Goal: Information Seeking & Learning: Learn about a topic

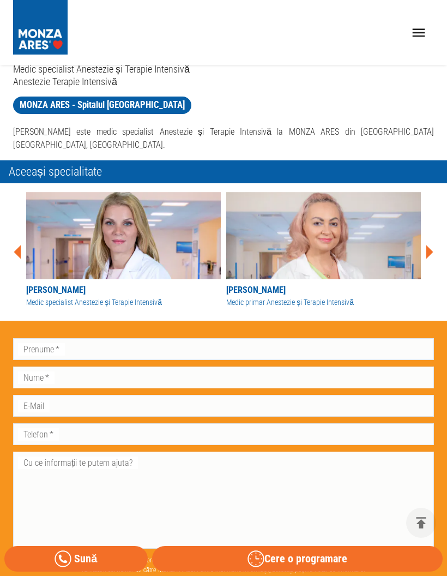
click at [432, 226] on div "[PERSON_NAME] Medic specialist [PERSON_NAME] și Terapie Intensivă [PERSON_NAME]…" at bounding box center [219, 247] width 430 height 129
click at [427, 245] on icon at bounding box center [429, 252] width 7 height 14
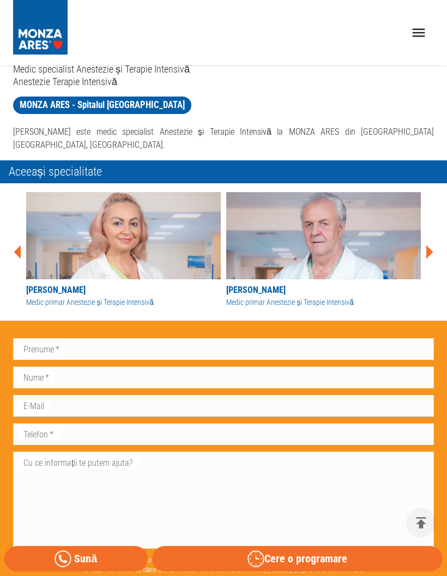
click at [423, 235] on icon at bounding box center [429, 251] width 33 height 33
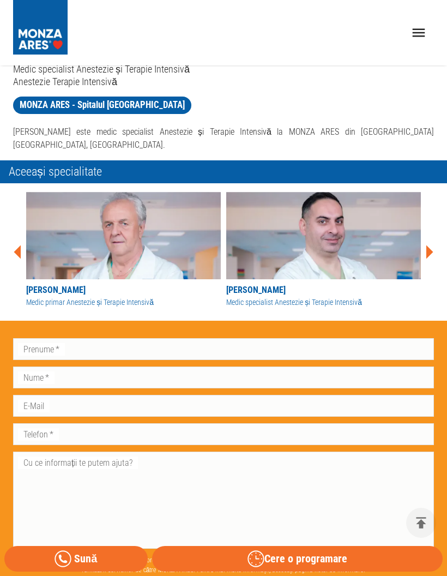
click at [420, 224] on img at bounding box center [323, 235] width 195 height 87
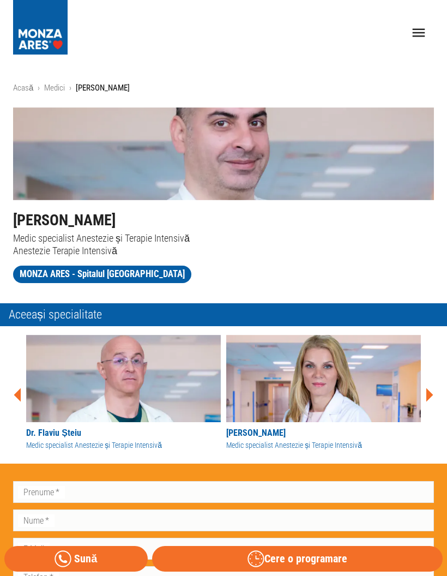
scroll to position [169, 0]
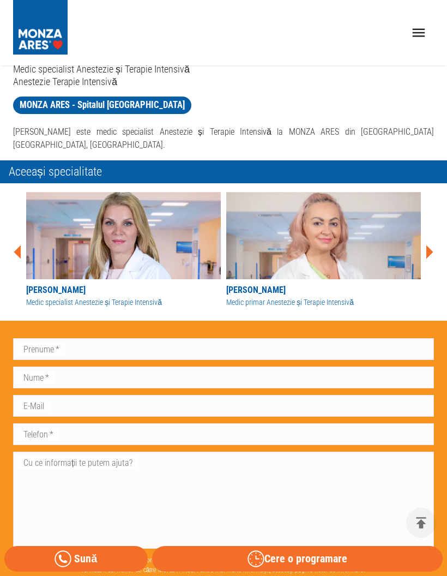
click at [432, 245] on icon at bounding box center [429, 252] width 7 height 14
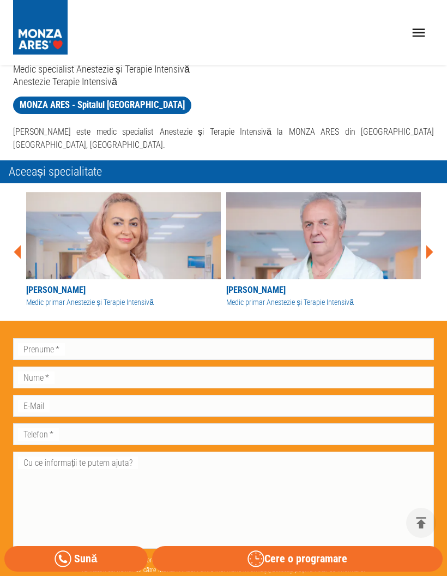
click at [433, 237] on icon at bounding box center [429, 251] width 33 height 33
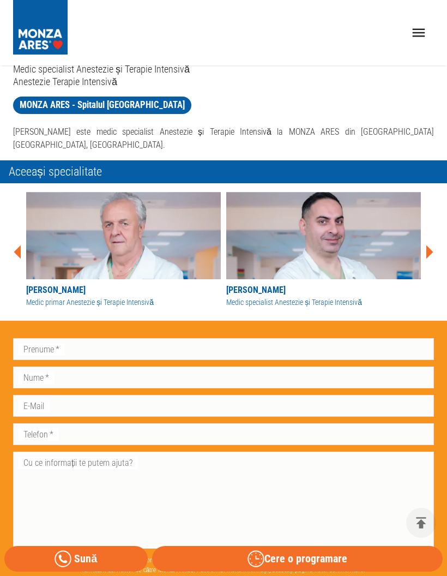
click at [432, 235] on icon at bounding box center [429, 251] width 33 height 33
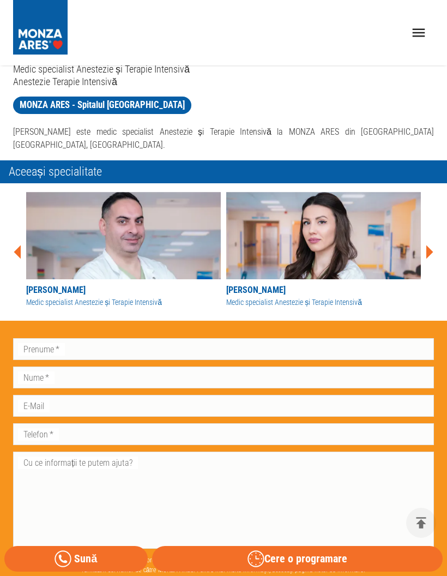
click at [441, 234] on div "Acasă › Medici › [PERSON_NAME] [PERSON_NAME] Medic specialist Anestezie și Tera…" at bounding box center [223, 264] width 447 height 703
click at [430, 235] on icon at bounding box center [429, 251] width 33 height 33
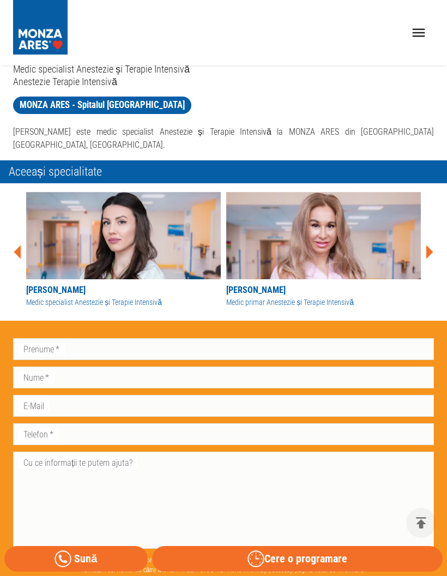
click at [431, 245] on icon at bounding box center [429, 252] width 7 height 14
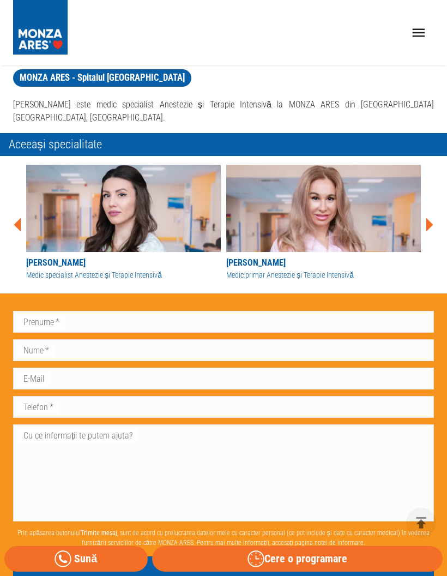
scroll to position [199, 0]
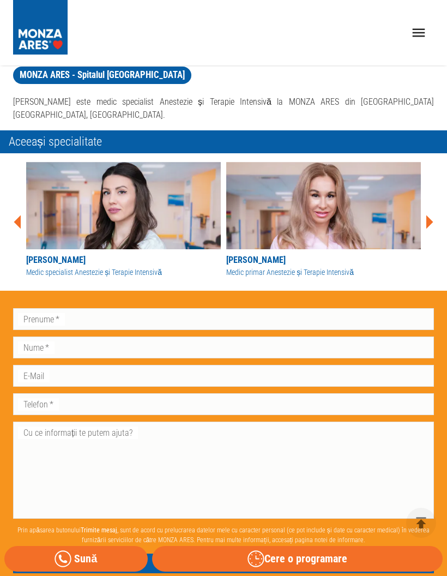
click at [420, 195] on img at bounding box center [323, 205] width 195 height 87
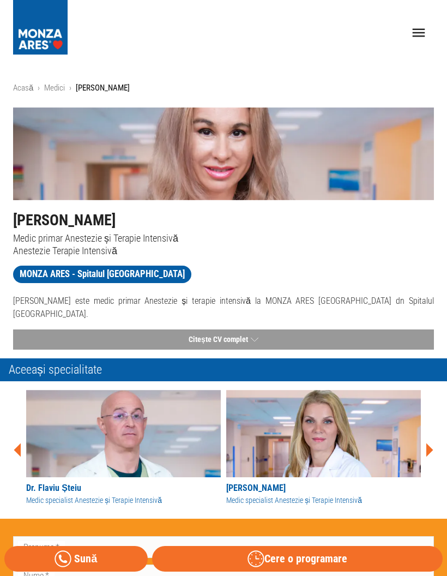
scroll to position [199, 0]
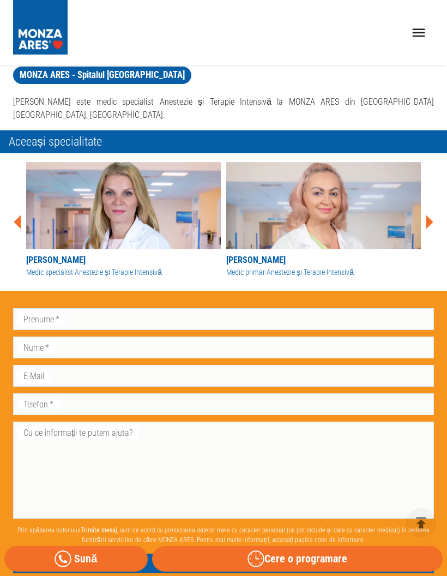
click at [432, 213] on icon at bounding box center [429, 222] width 33 height 33
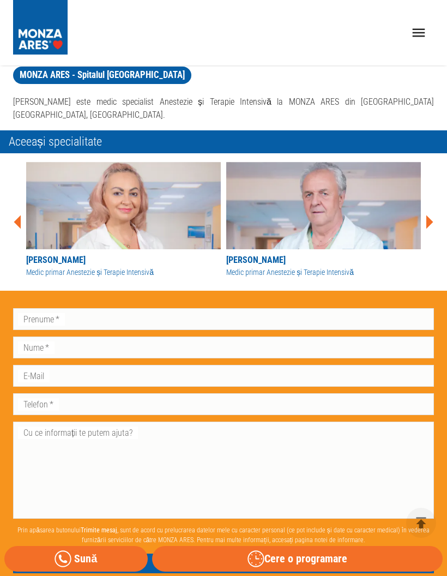
click at [433, 206] on icon at bounding box center [429, 222] width 33 height 33
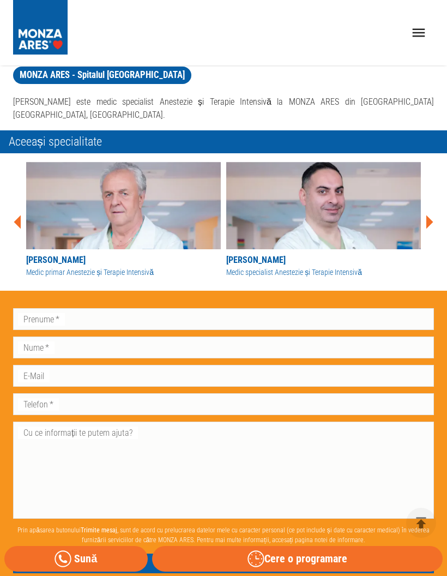
click at [428, 206] on icon at bounding box center [429, 222] width 33 height 33
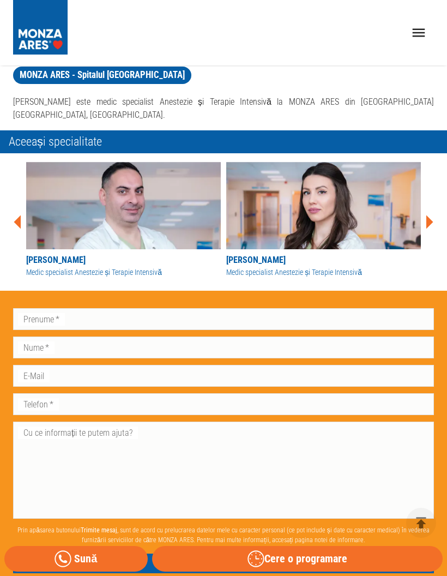
click at [425, 209] on icon at bounding box center [429, 222] width 33 height 33
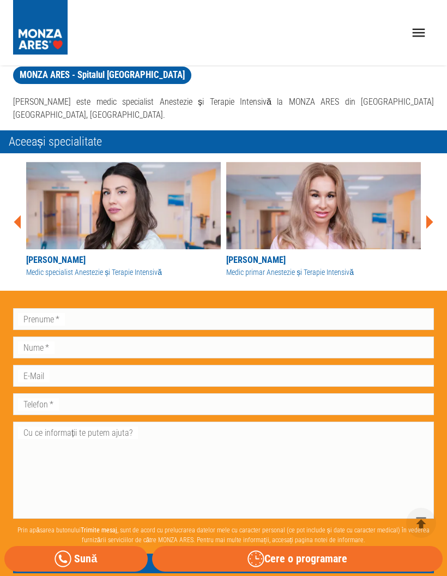
click at [434, 206] on icon at bounding box center [429, 222] width 33 height 33
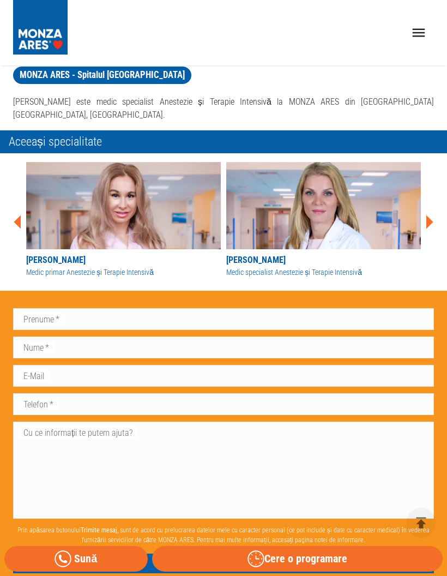
click at [440, 206] on div "Acasă › Medici › [PERSON_NAME] [PERSON_NAME] Medic specialist Anestezie și Tera…" at bounding box center [223, 234] width 447 height 703
click at [430, 215] on icon at bounding box center [429, 222] width 7 height 14
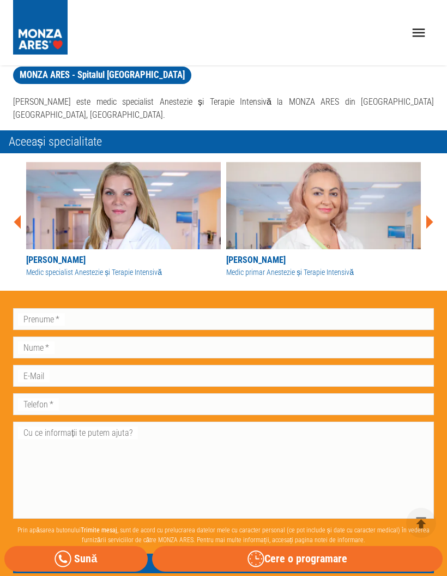
click at [430, 215] on icon at bounding box center [429, 222] width 7 height 14
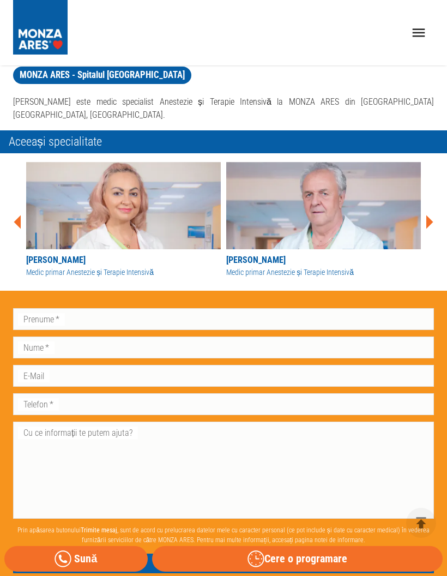
click at [433, 208] on icon at bounding box center [429, 222] width 33 height 33
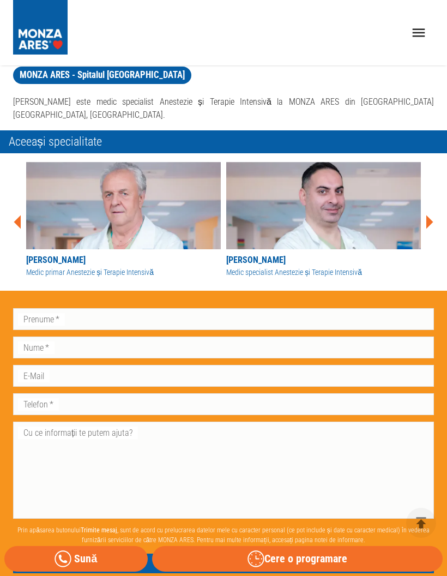
click at [431, 211] on icon at bounding box center [429, 222] width 33 height 33
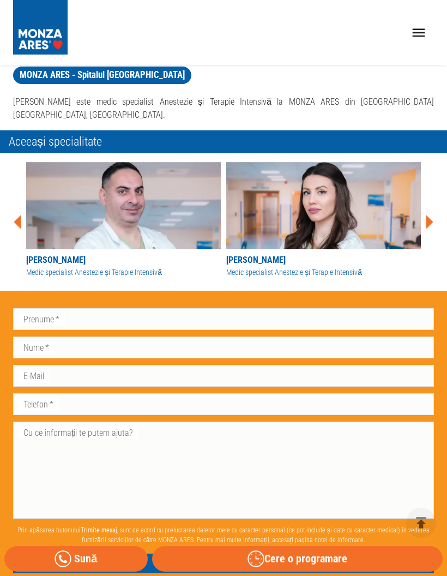
click at [432, 210] on icon at bounding box center [429, 222] width 33 height 33
